Goal: Find specific page/section: Find specific page/section

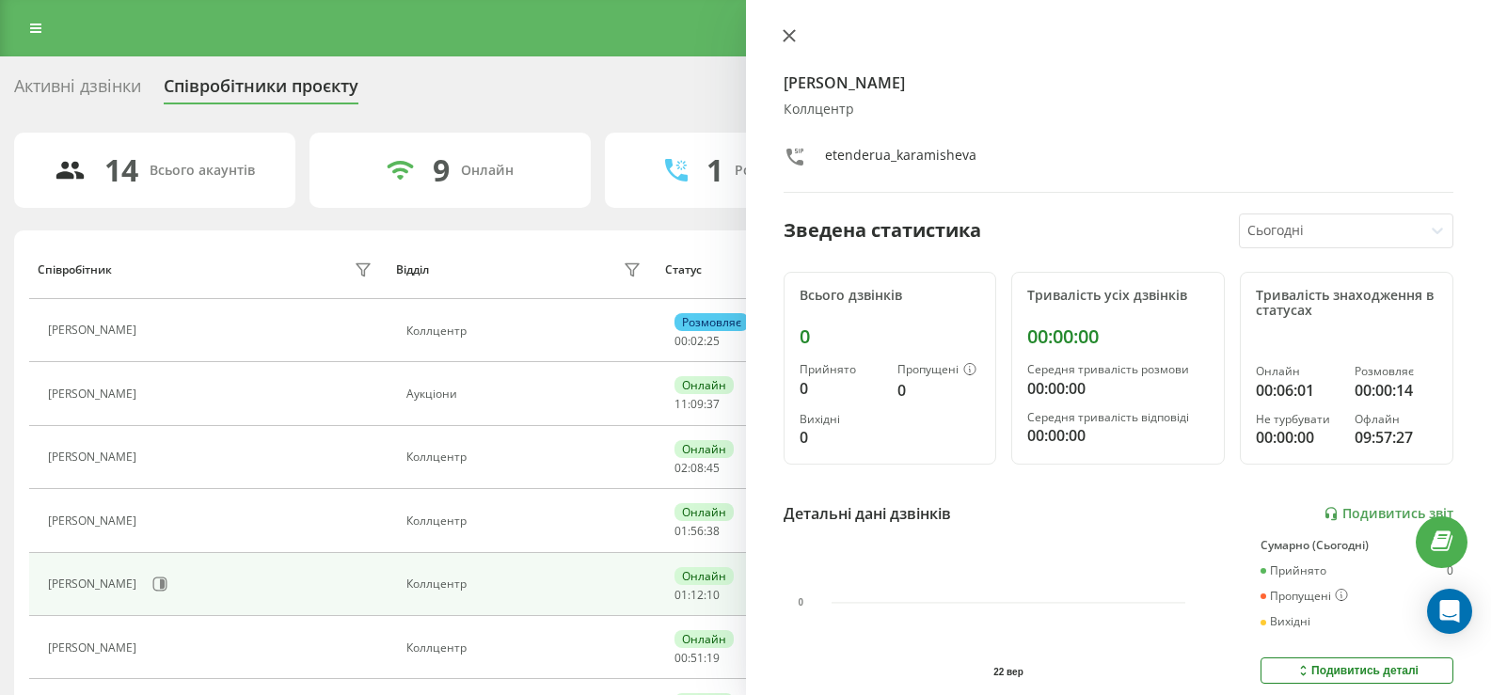
click at [789, 36] on icon at bounding box center [788, 35] width 11 height 11
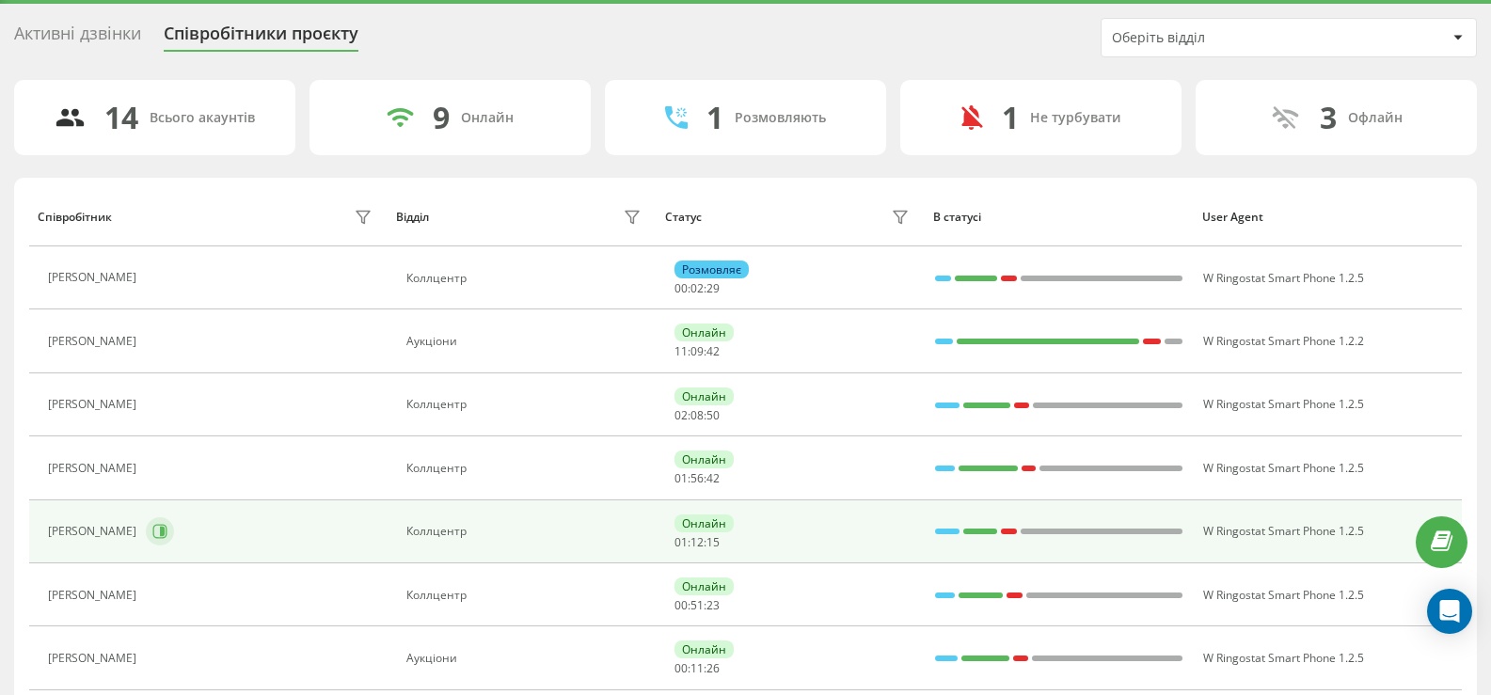
scroll to position [94, 0]
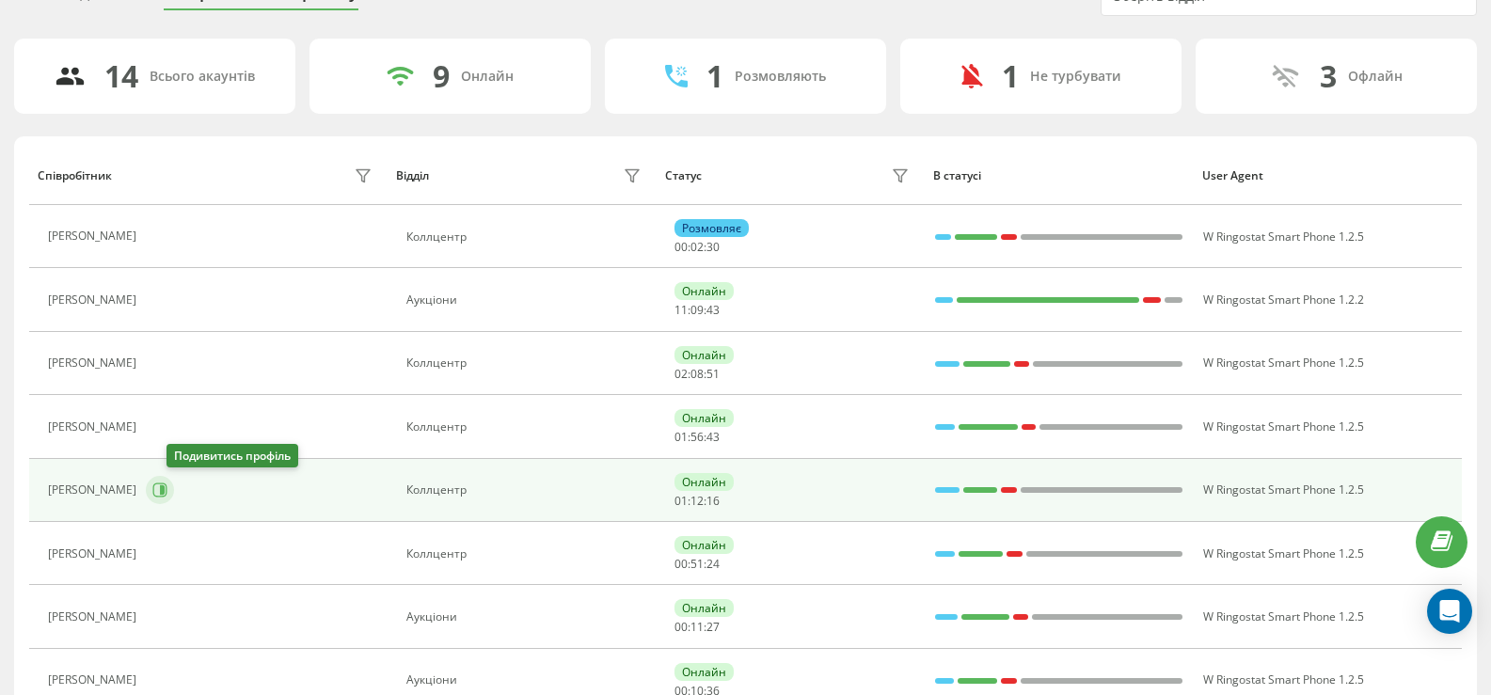
click at [165, 492] on icon at bounding box center [162, 489] width 5 height 9
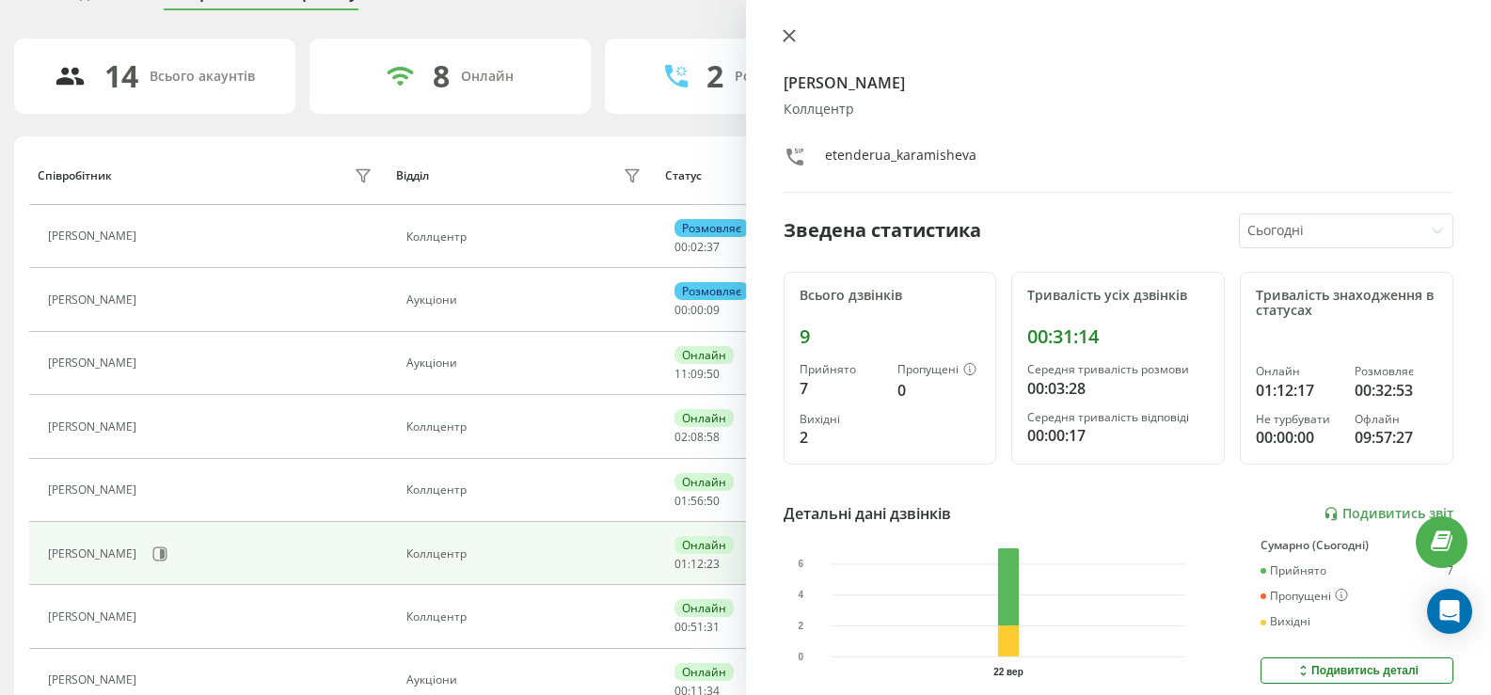
click at [787, 35] on icon at bounding box center [788, 35] width 11 height 11
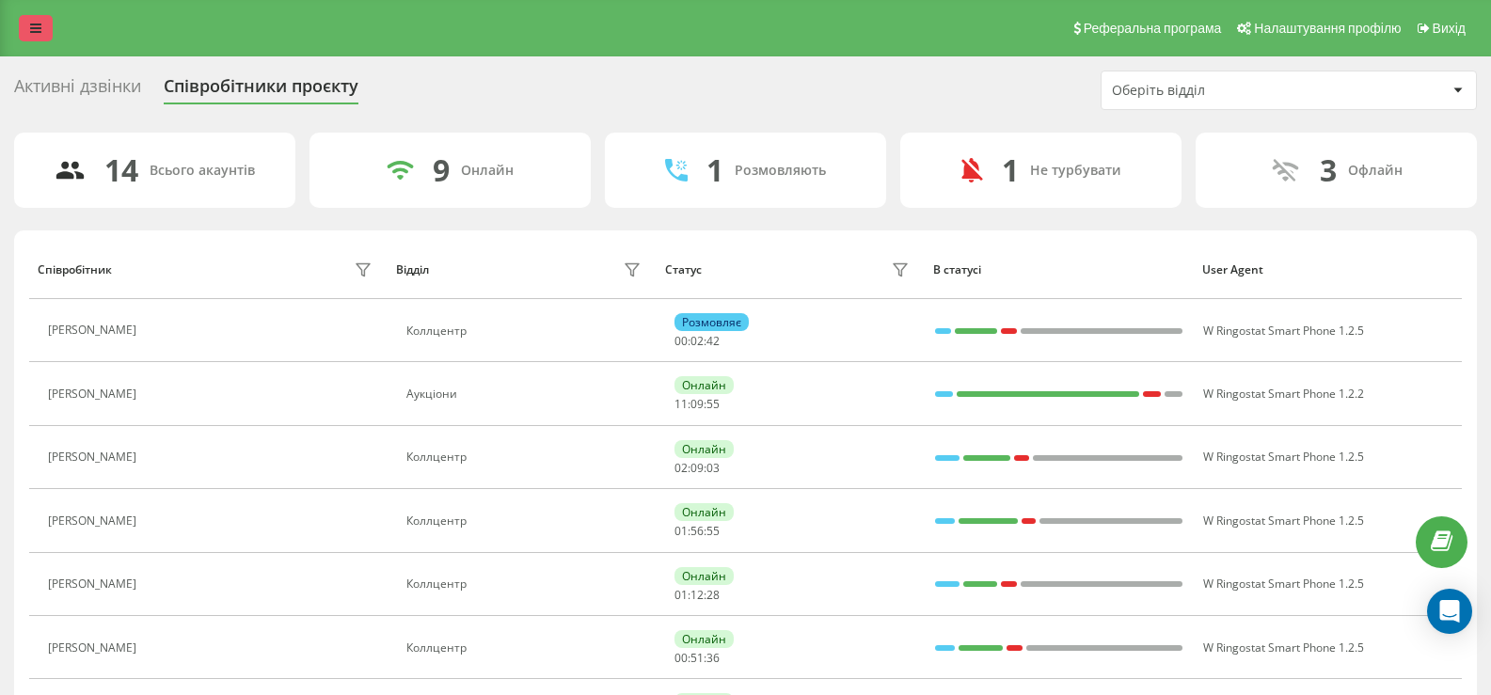
click at [39, 30] on icon at bounding box center [35, 28] width 11 height 13
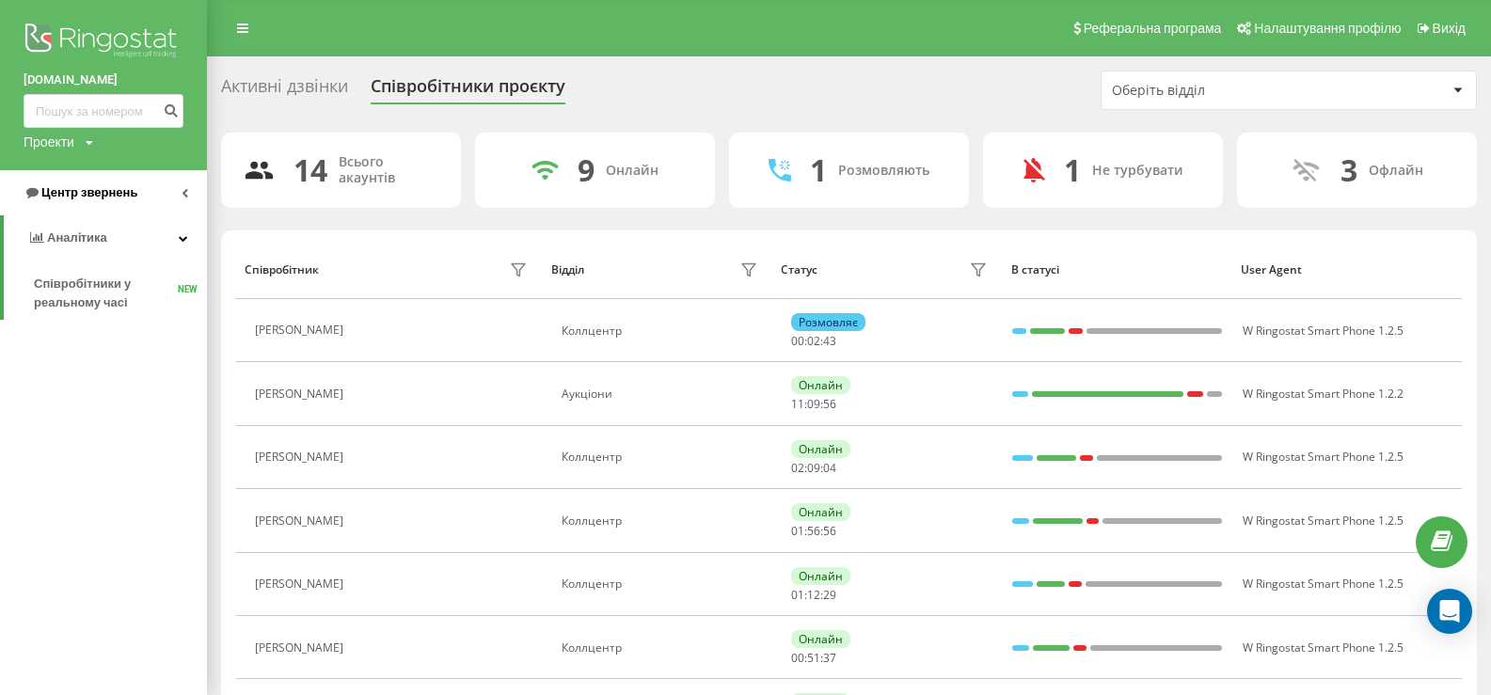
click at [110, 182] on link "Центр звернень" at bounding box center [103, 192] width 207 height 45
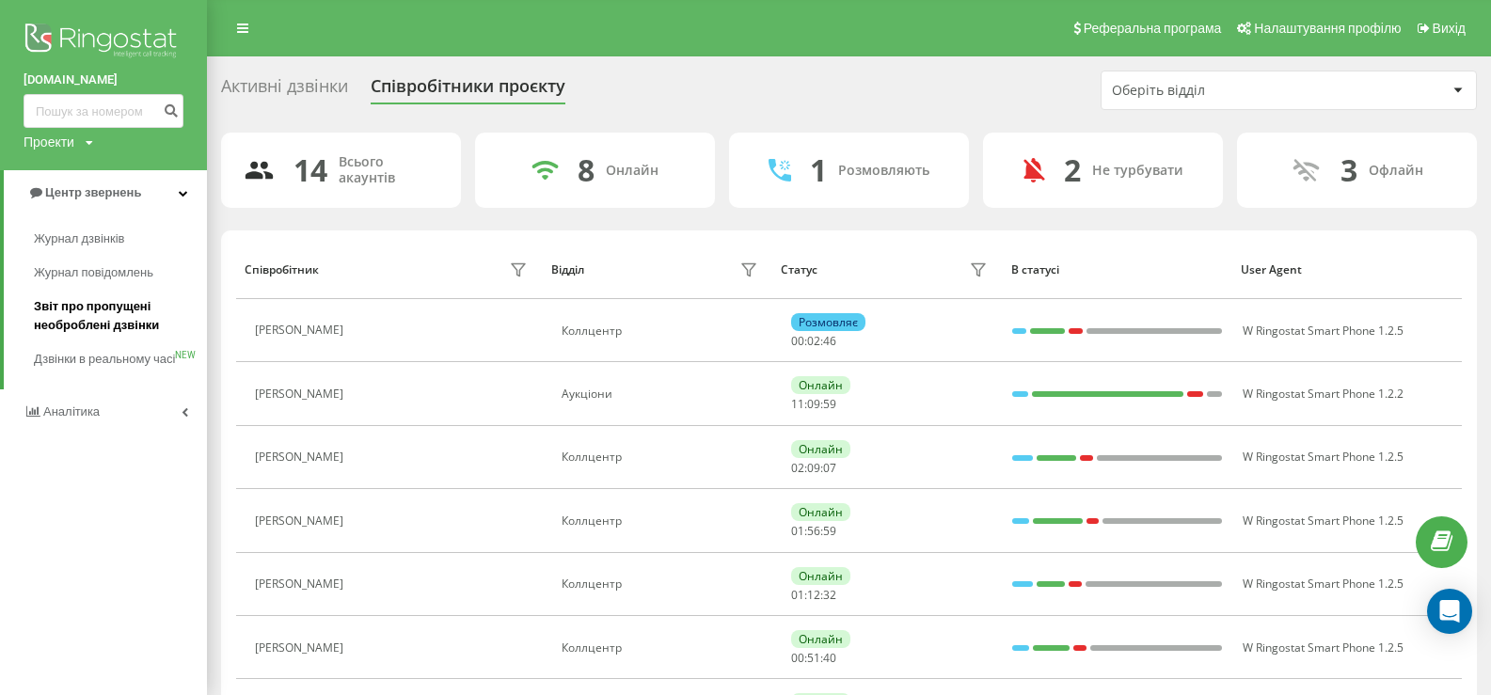
click at [77, 310] on span "Звіт про пропущені необроблені дзвінки" at bounding box center [116, 316] width 164 height 38
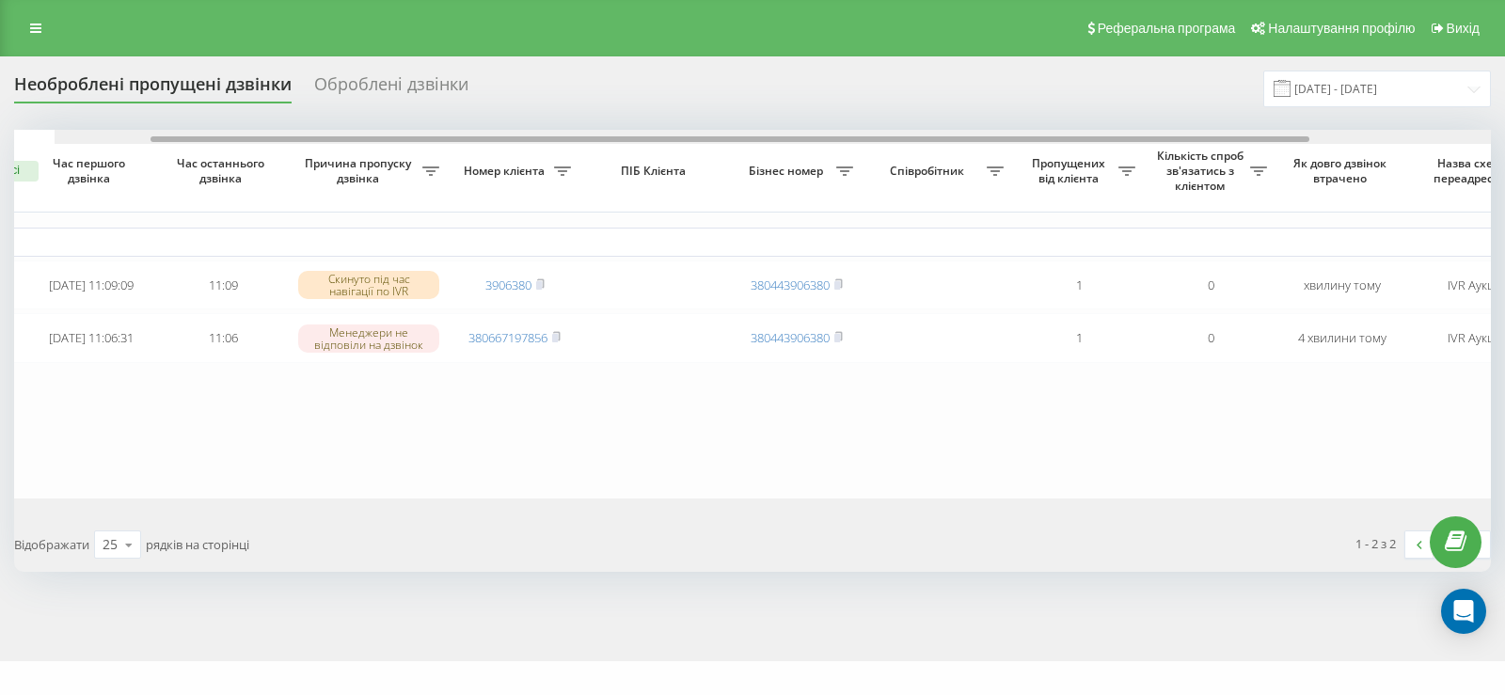
scroll to position [0, 127]
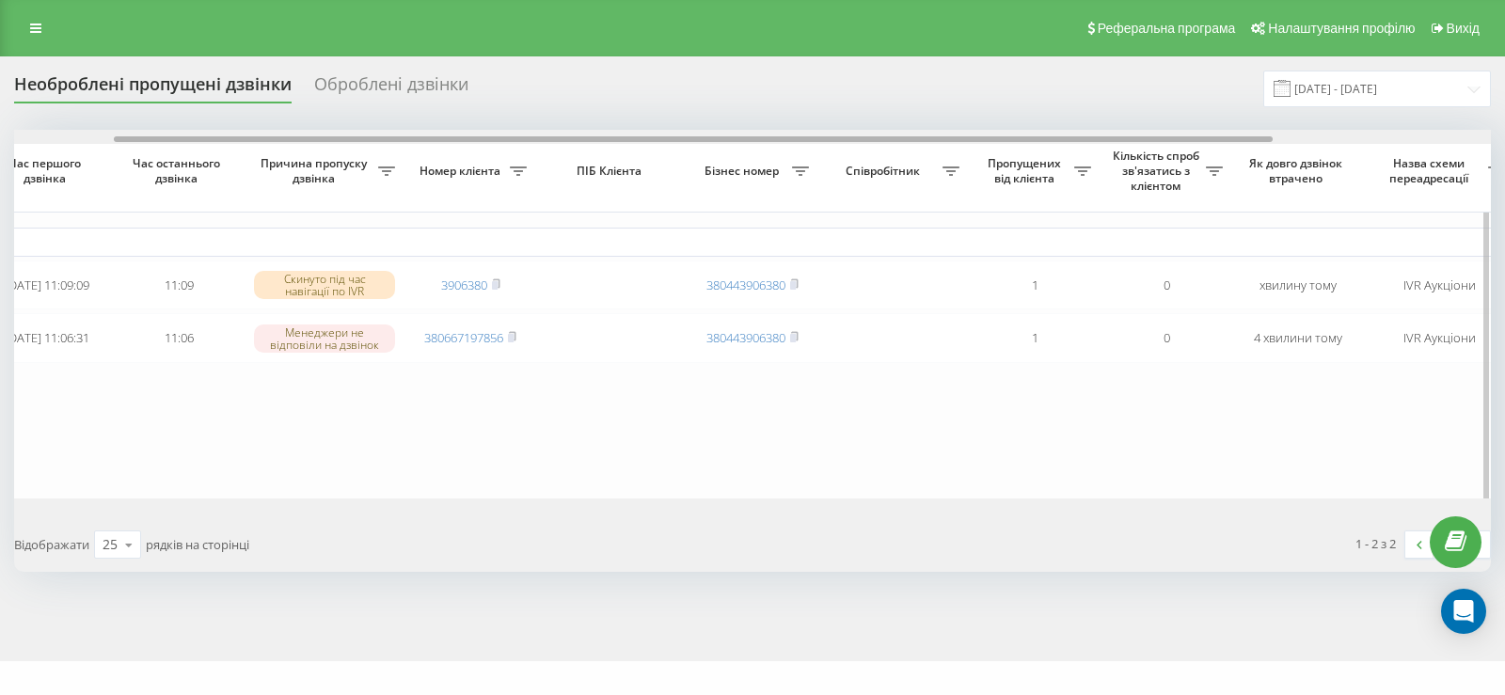
drag, startPoint x: 1146, startPoint y: 136, endPoint x: 1186, endPoint y: 152, distance: 43.5
click at [1246, 144] on div at bounding box center [752, 137] width 1477 height 14
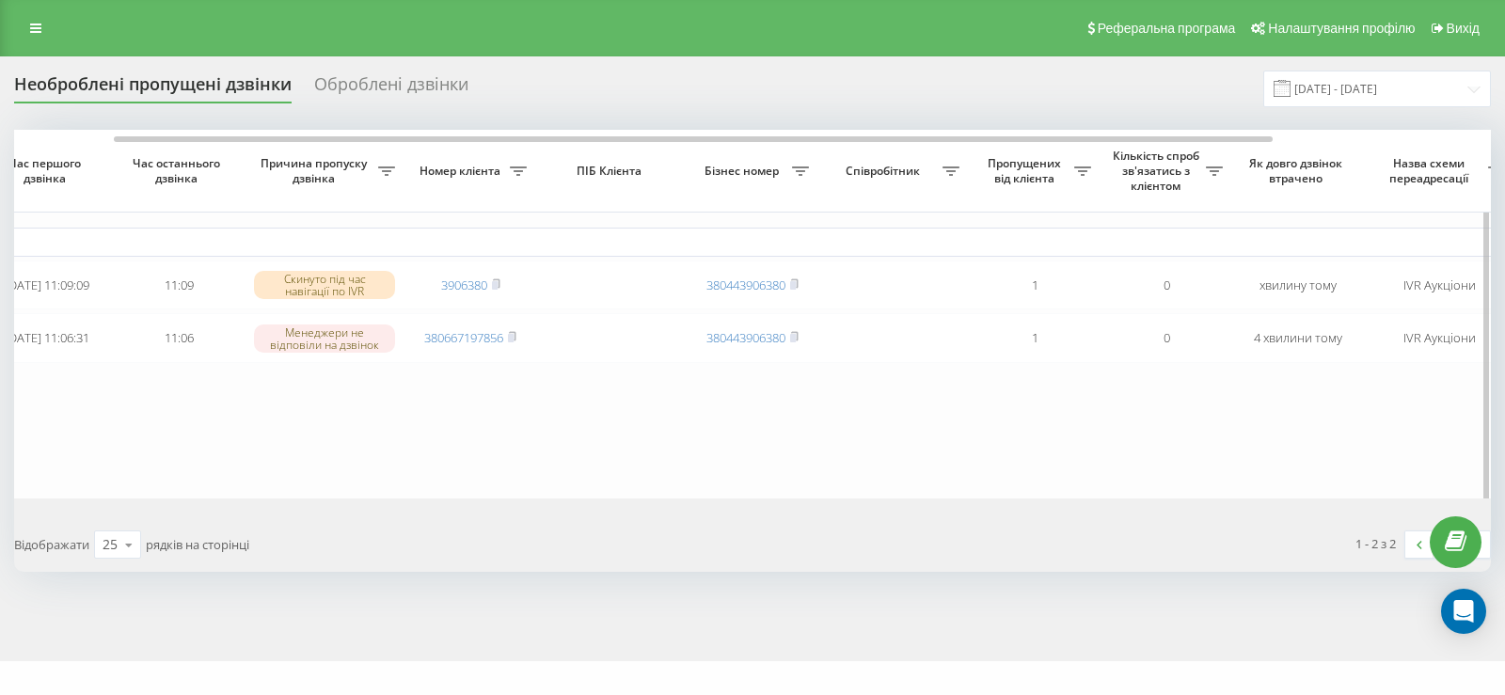
click at [1172, 407] on table "Сьогодні [DATE] 11:09:09 11:09 Скинуто під час навігації по IVR 3906380 3804439…" at bounding box center [828, 314] width 1882 height 369
